Goal: Task Accomplishment & Management: Complete application form

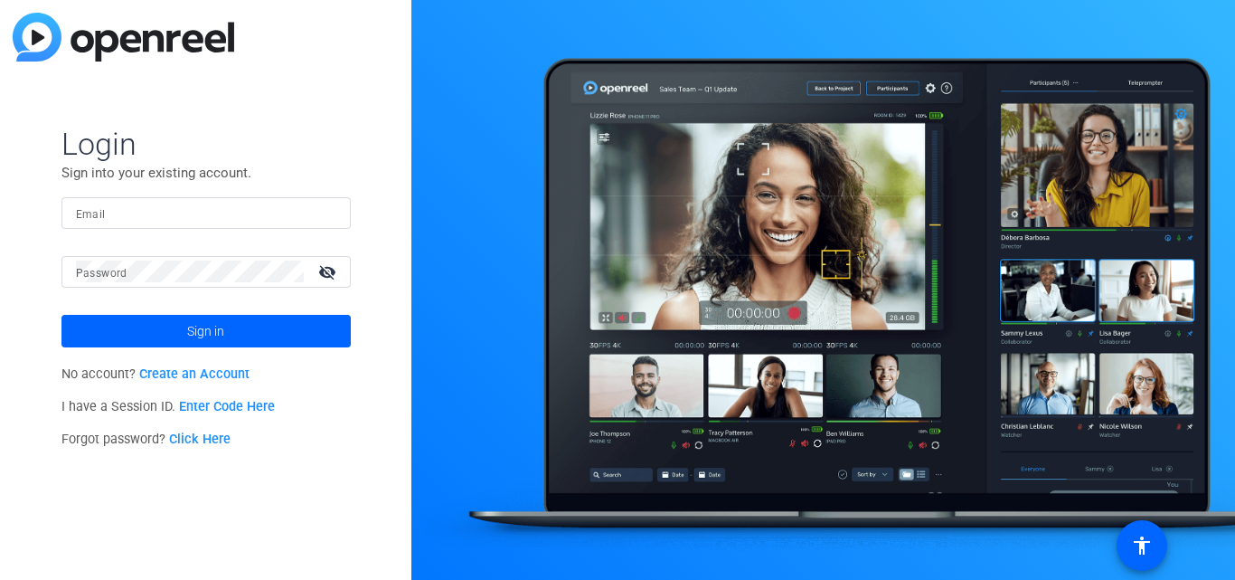
click at [174, 377] on link "Create an Account" at bounding box center [194, 373] width 110 height 15
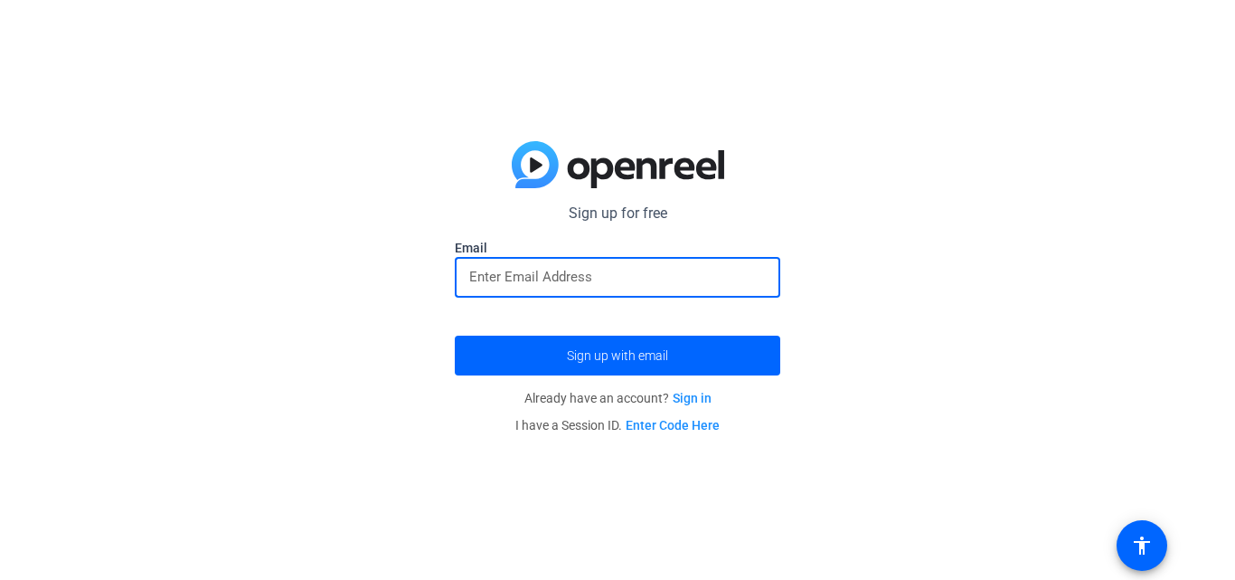
click at [498, 270] on input "email" at bounding box center [617, 277] width 297 height 22
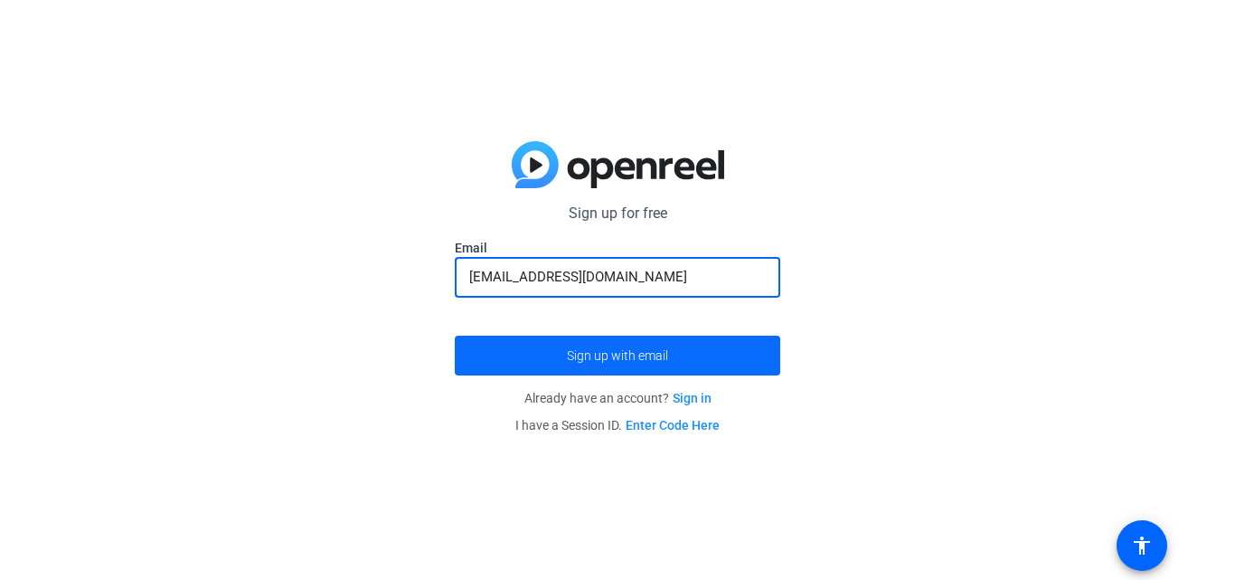
type input "[EMAIL_ADDRESS][DOMAIN_NAME]"
click at [628, 355] on span "Sign up with email" at bounding box center [617, 355] width 101 height 0
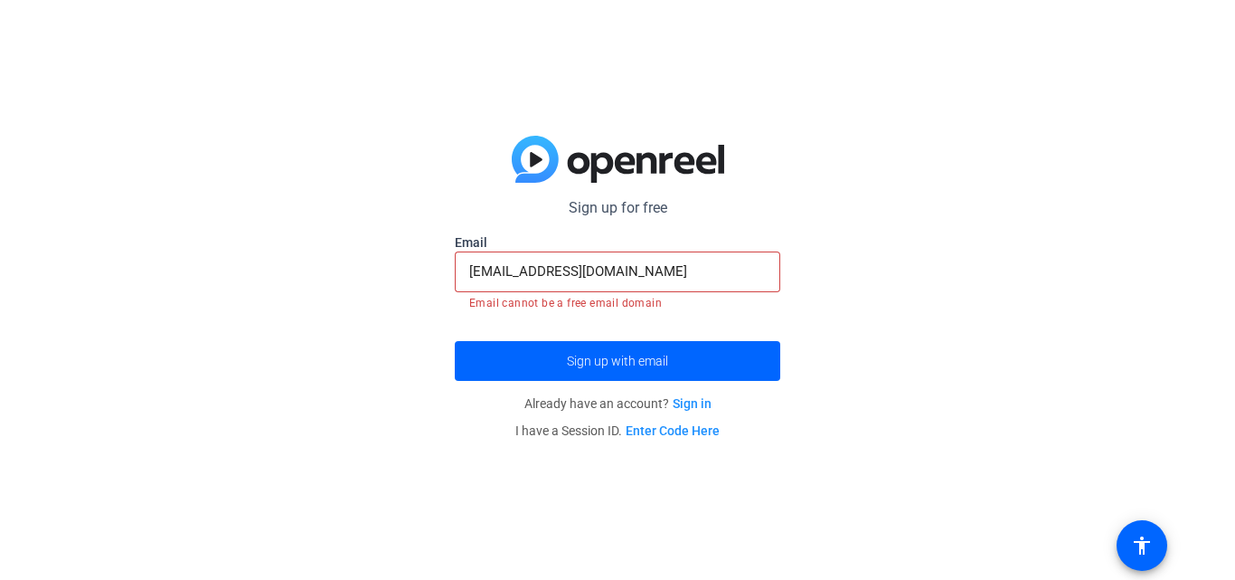
click at [689, 398] on link "Sign in" at bounding box center [692, 403] width 39 height 14
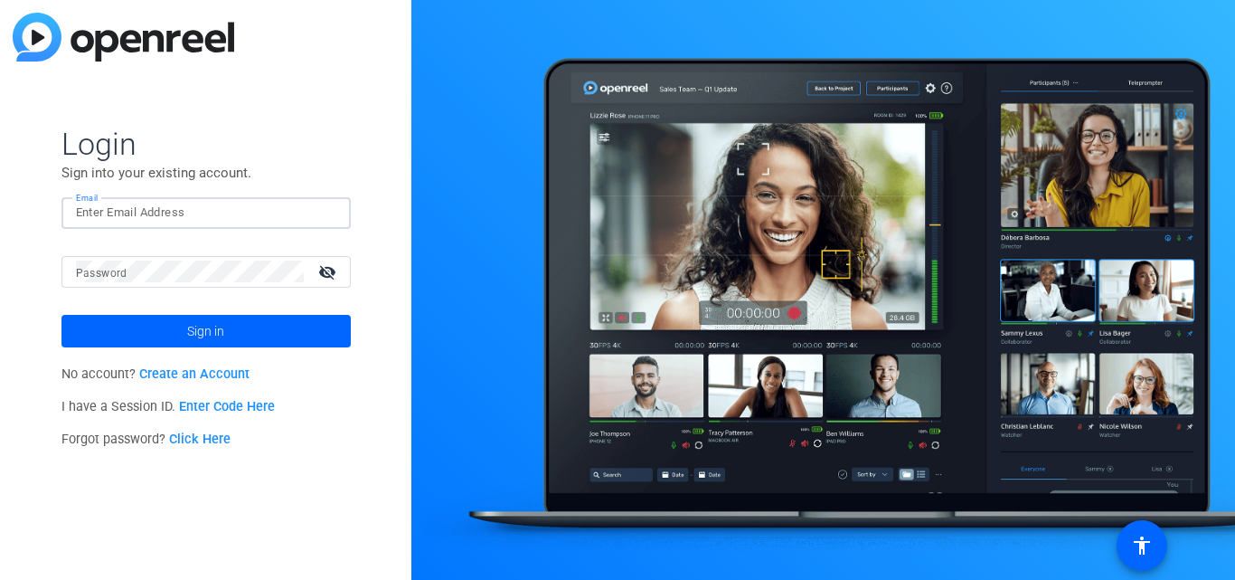
click at [163, 213] on input "Email" at bounding box center [206, 213] width 260 height 22
type input "[EMAIL_ADDRESS][DOMAIN_NAME]"
click at [332, 275] on mat-icon "visibility_off" at bounding box center [328, 272] width 43 height 26
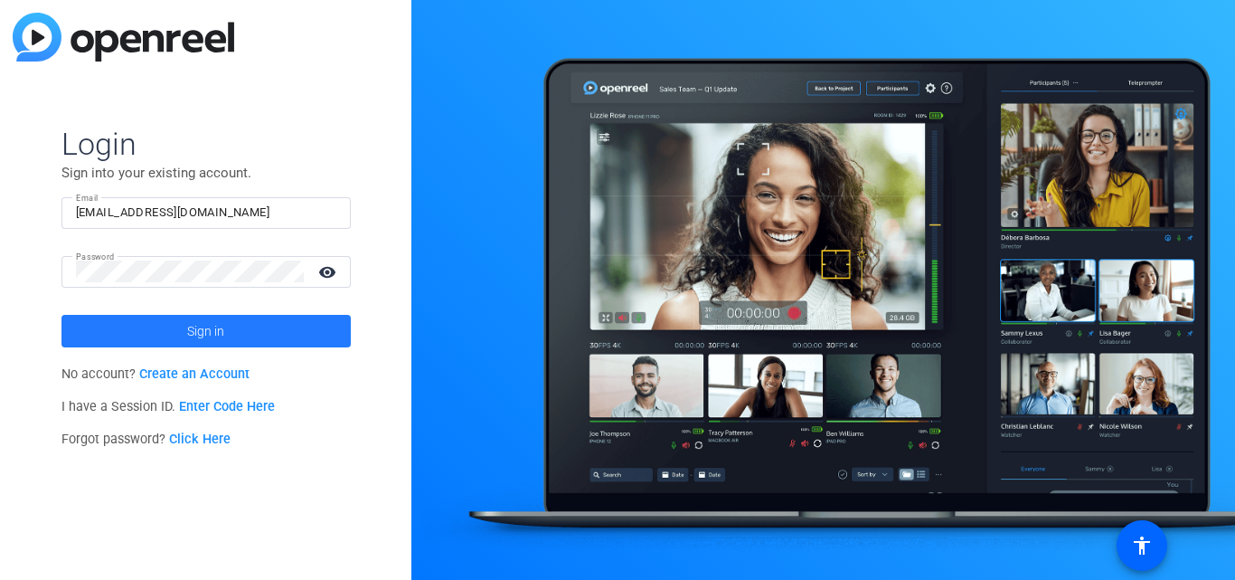
click at [231, 332] on span at bounding box center [205, 330] width 289 height 43
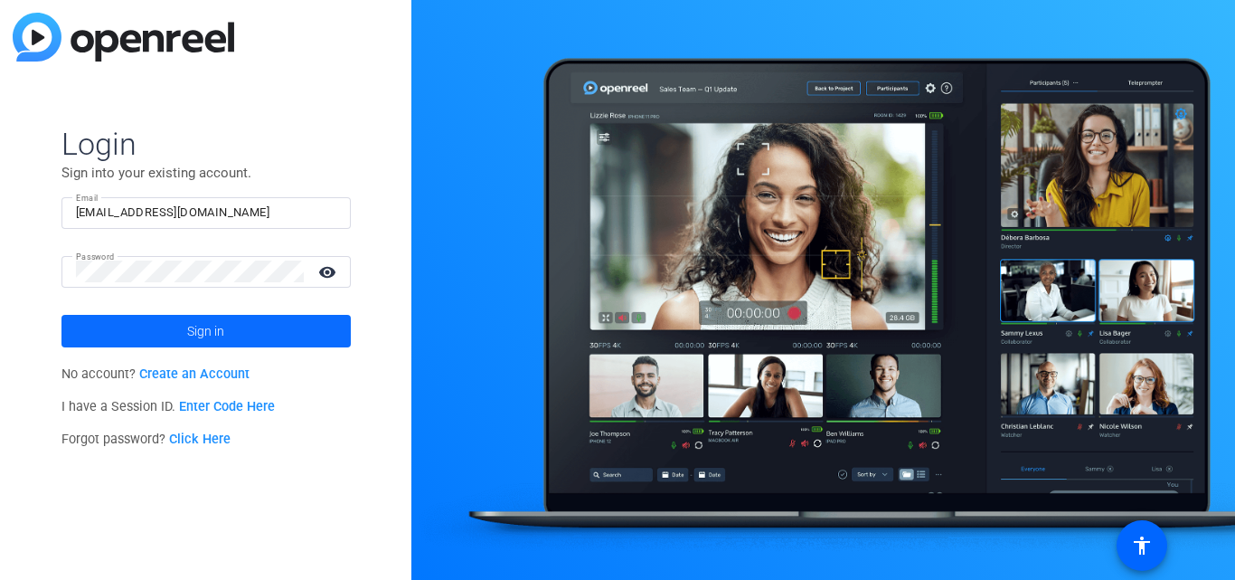
click at [269, 335] on span at bounding box center [205, 330] width 289 height 43
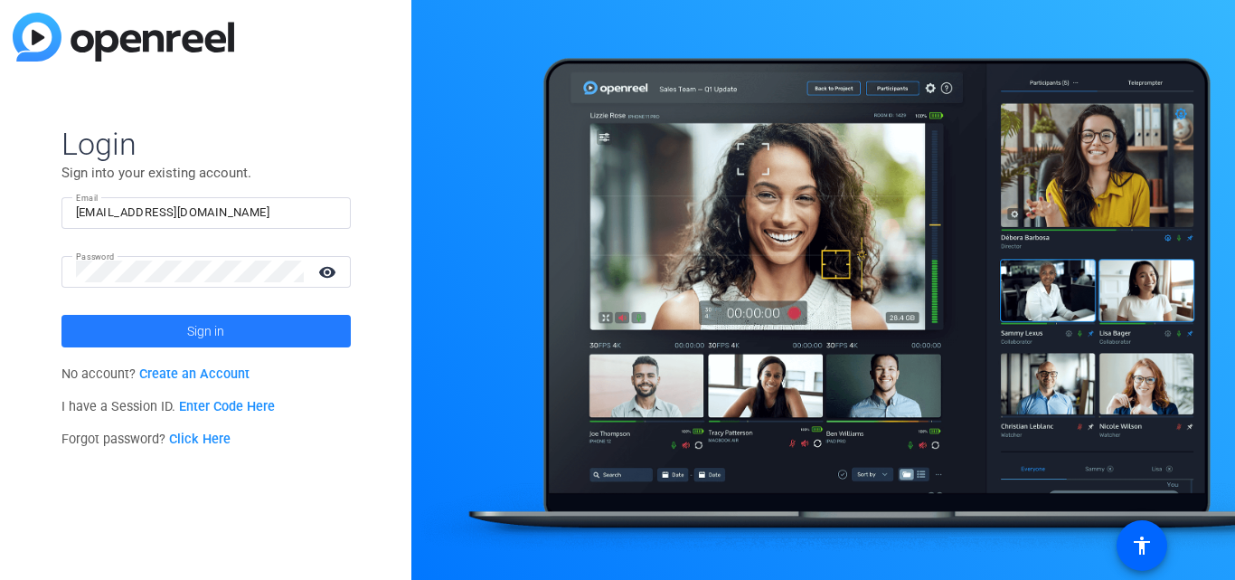
click at [217, 329] on span "Sign in" at bounding box center [205, 330] width 37 height 45
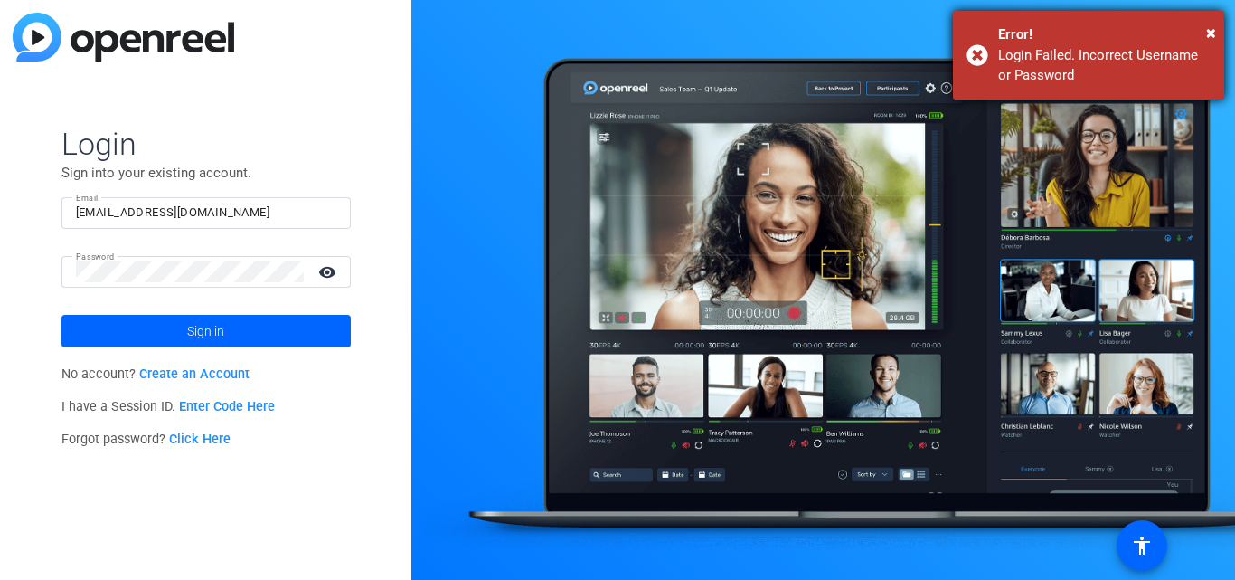
click at [1025, 45] on div "Login Failed. Incorrect Username or Password" at bounding box center [1104, 65] width 212 height 41
